Goal: Information Seeking & Learning: Check status

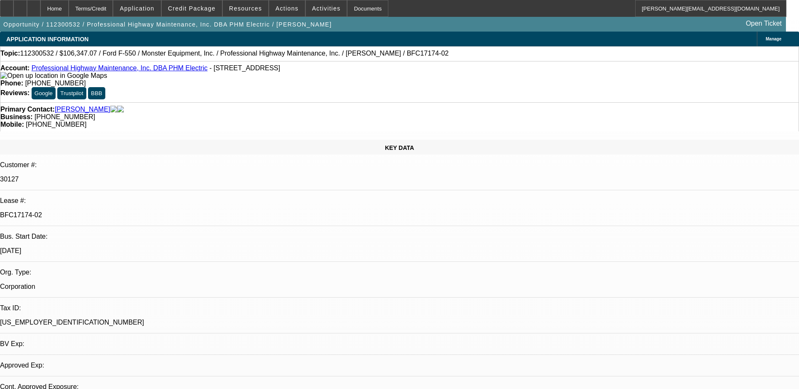
select select "0"
select select "1"
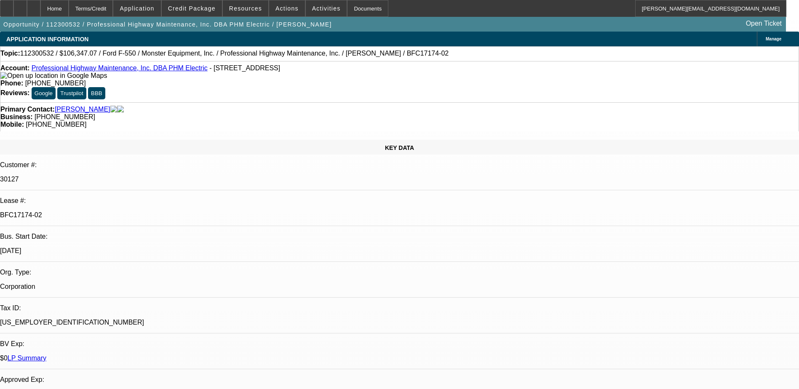
select select "6"
select select "0"
select select "6"
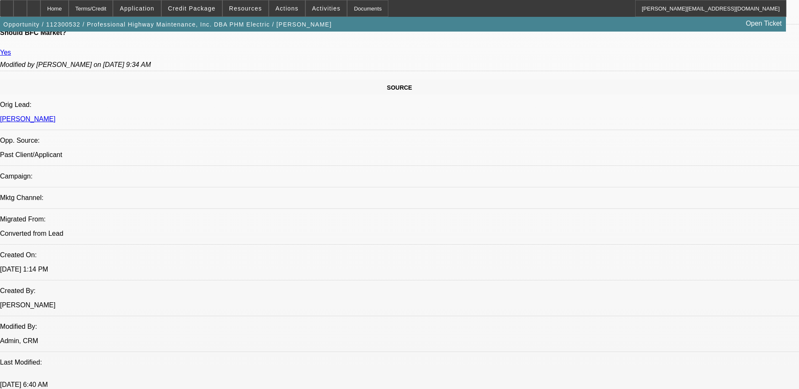
scroll to position [420, 0]
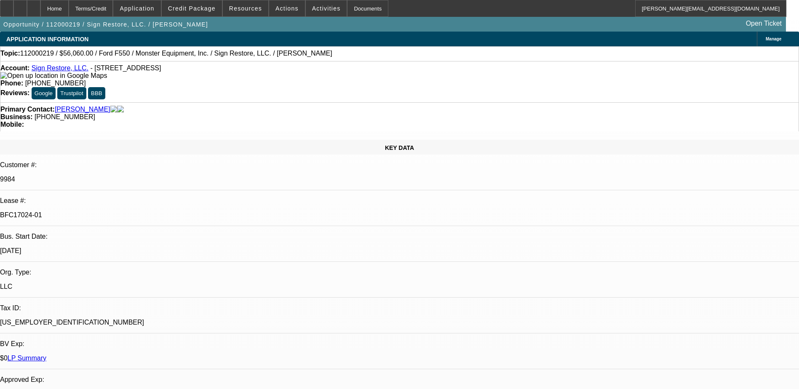
select select "0"
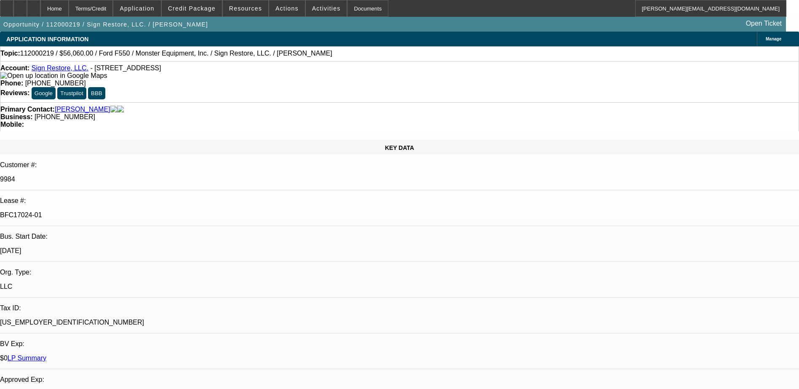
select select "0"
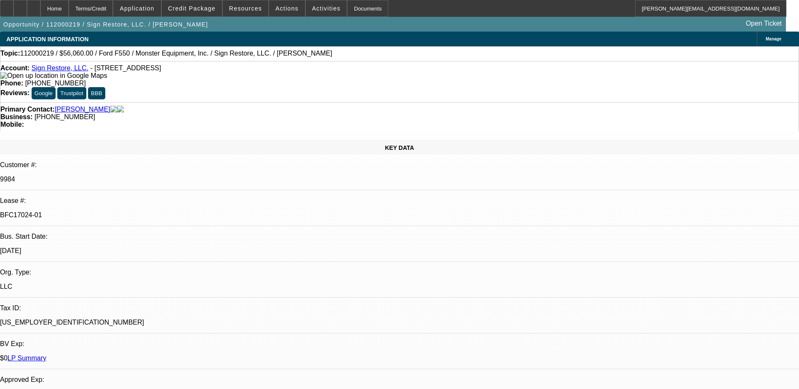
select select "0"
select select "1"
select select "6"
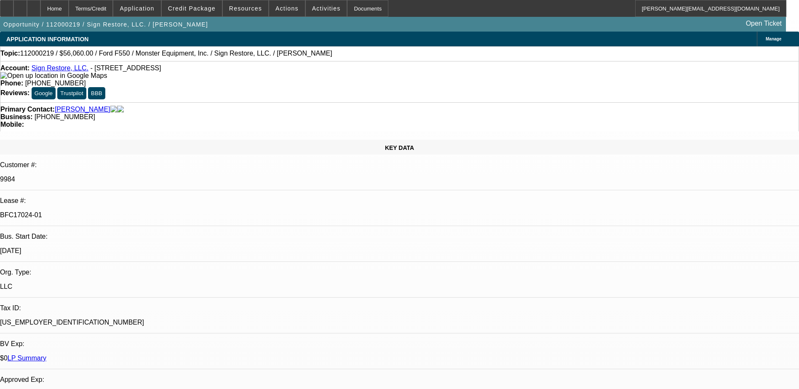
select select "1"
select select "6"
select select "1"
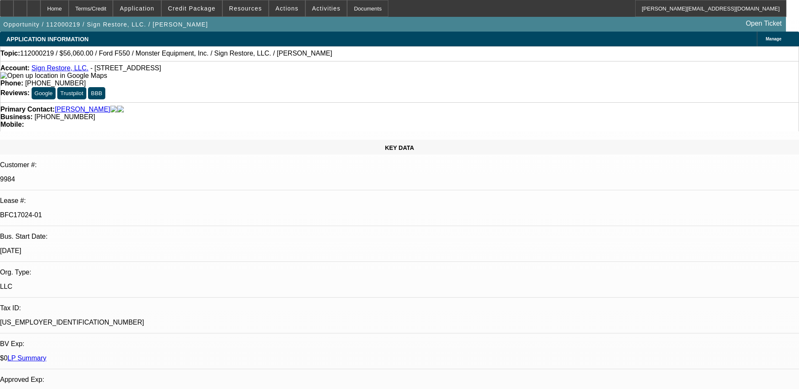
select select "6"
select select "1"
select select "6"
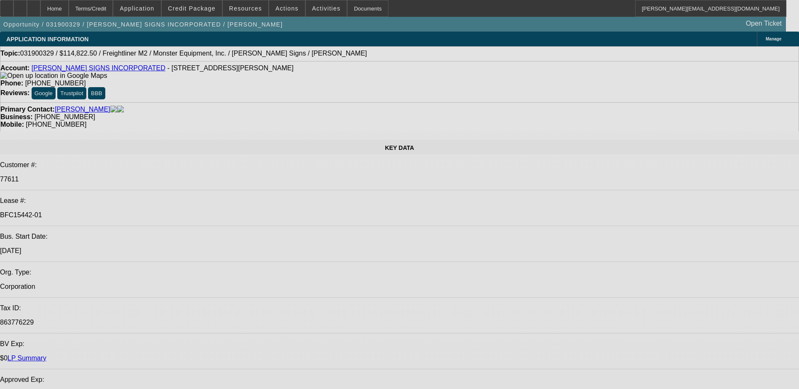
select select "0"
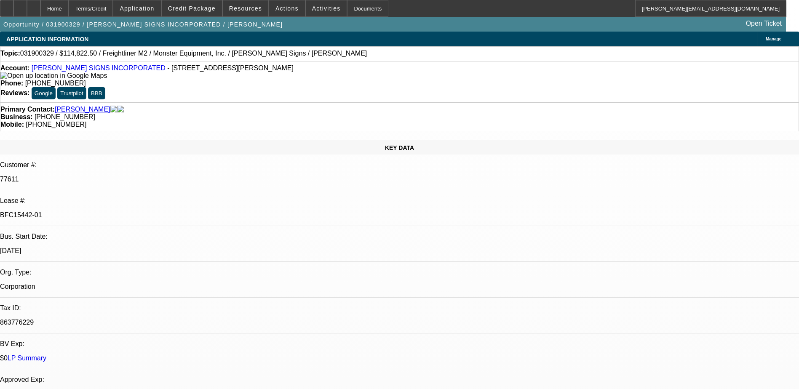
select select "0"
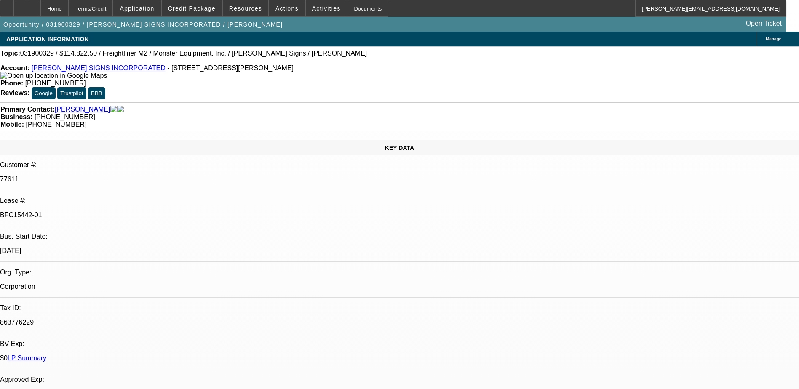
select select "0"
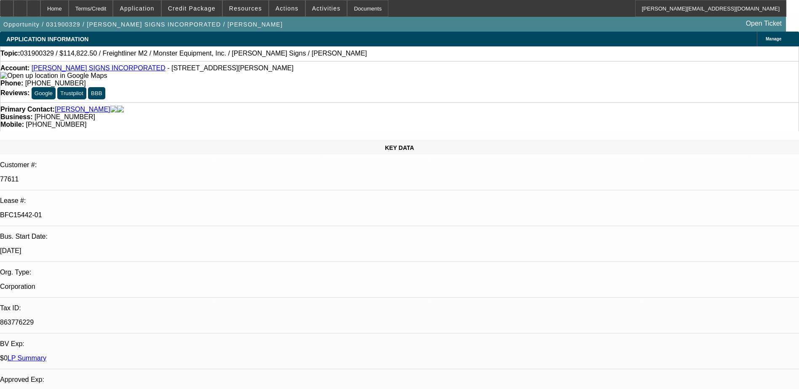
select select "0"
select select "1"
select select "6"
select select "1"
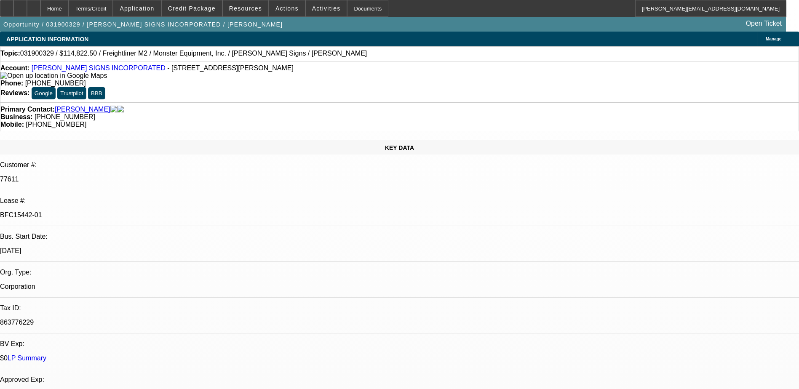
select select "1"
select select "6"
select select "1"
select select "6"
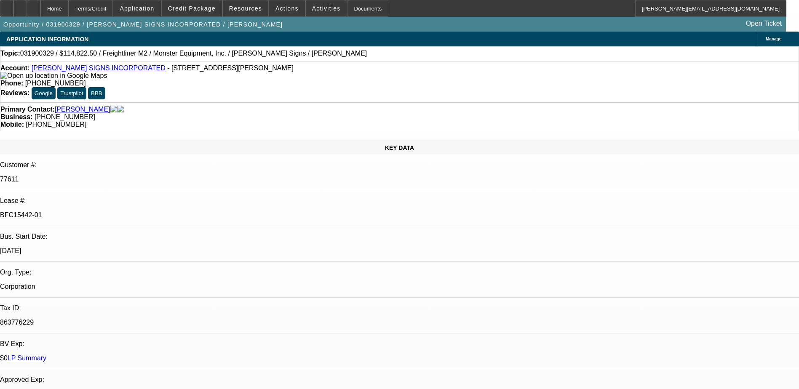
select select "1"
select select "2"
select select "6"
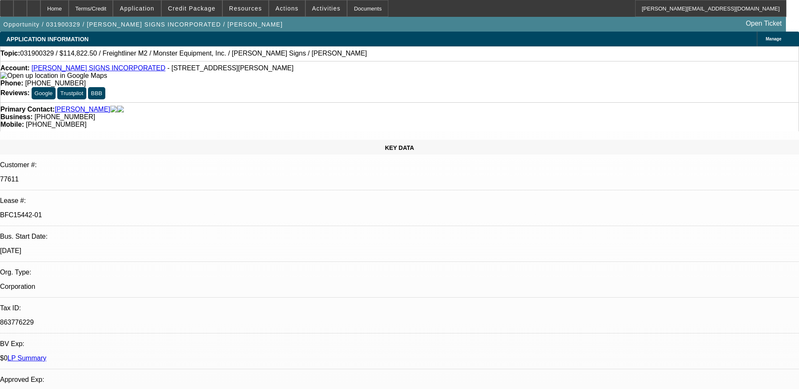
scroll to position [168, 0]
